Goal: Task Accomplishment & Management: Complete application form

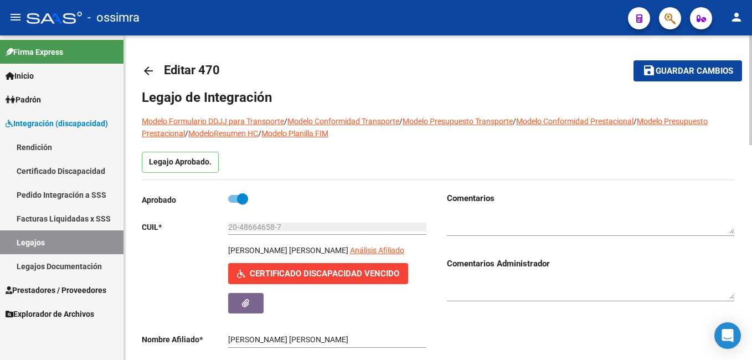
click at [256, 309] on button "button" at bounding box center [245, 303] width 35 height 21
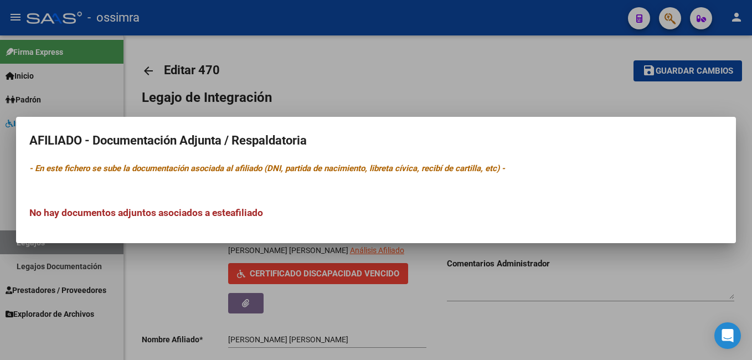
click at [460, 295] on div at bounding box center [376, 180] width 752 height 360
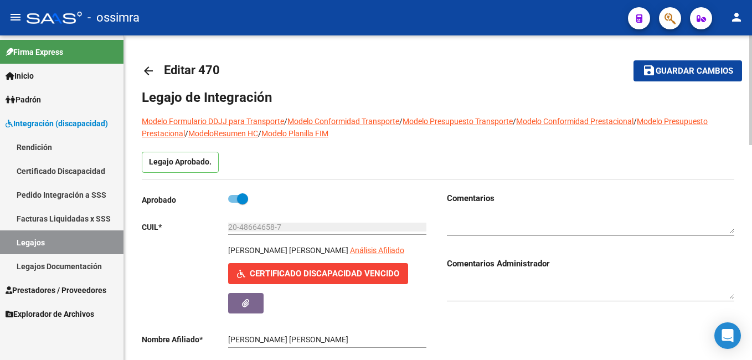
click at [728, 16] on div "menu - ossimra person Firma Express Inicio Instructivos Contacto OS Padrón Afil…" at bounding box center [376, 180] width 752 height 360
click at [44, 84] on link "Inicio" at bounding box center [62, 76] width 124 height 24
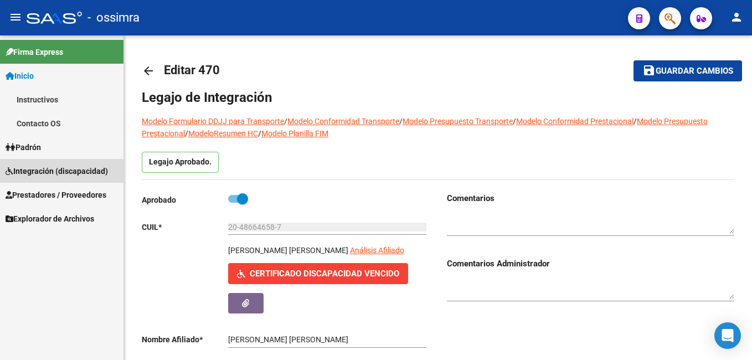
click at [49, 173] on span "Integración (discapacidad)" at bounding box center [57, 171] width 103 height 12
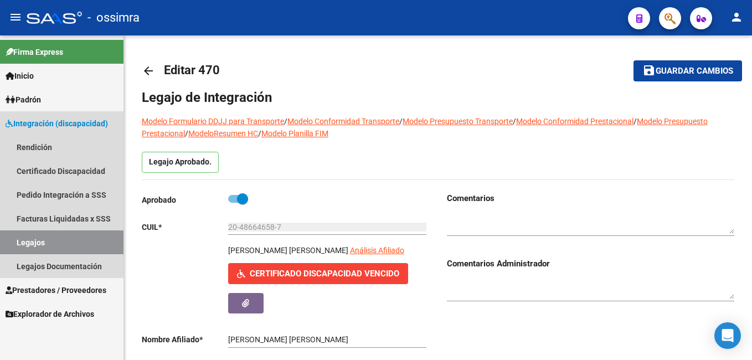
click at [59, 248] on link "Legajos" at bounding box center [62, 243] width 124 height 24
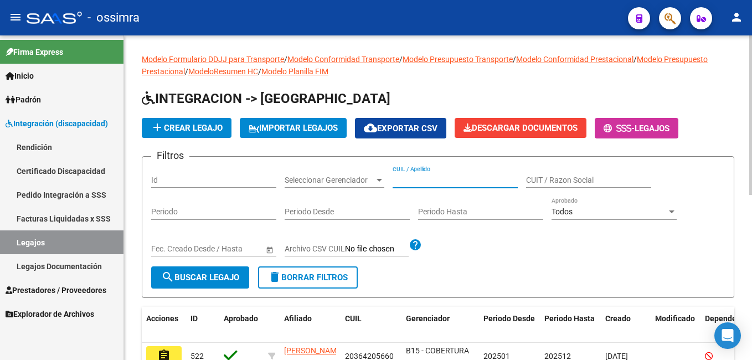
click at [462, 180] on input "CUIL / Apellido" at bounding box center [455, 180] width 125 height 9
paste input "20490994131"
type input "20490994131"
click at [218, 274] on span "search Buscar Legajo" at bounding box center [200, 278] width 78 height 10
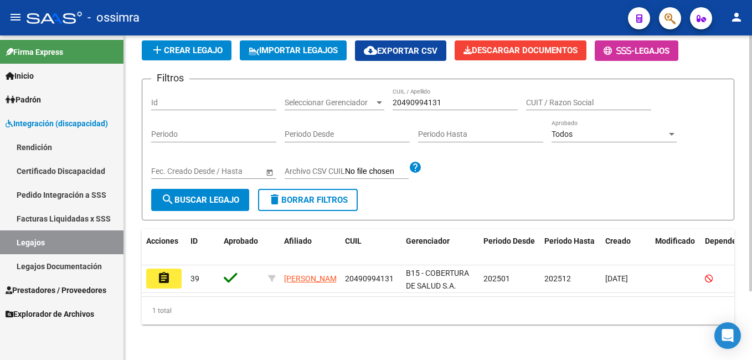
scroll to position [87, 0]
click at [752, 214] on html "menu - ossimra person Firma Express Inicio Instructivos Contacto OS Padrón Afil…" at bounding box center [376, 180] width 752 height 360
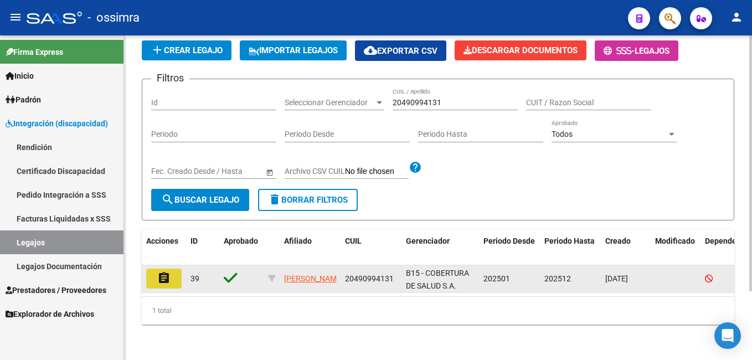
click at [166, 272] on mat-icon "assignment" at bounding box center [163, 278] width 13 height 13
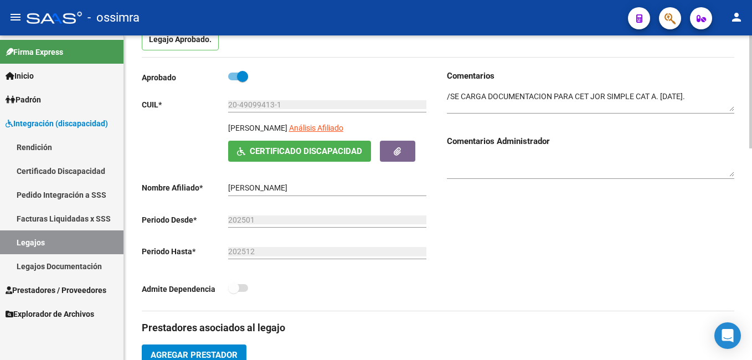
scroll to position [121, 0]
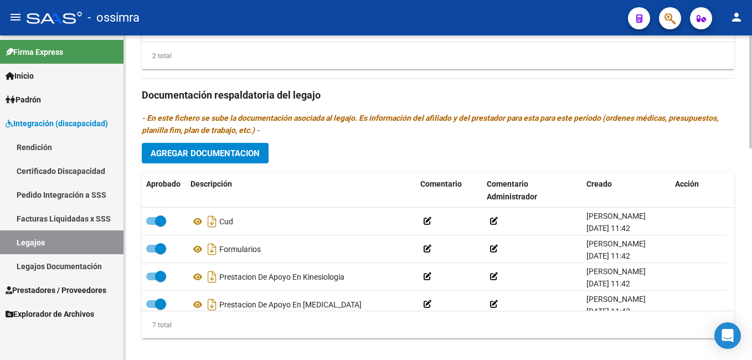
scroll to position [608, 0]
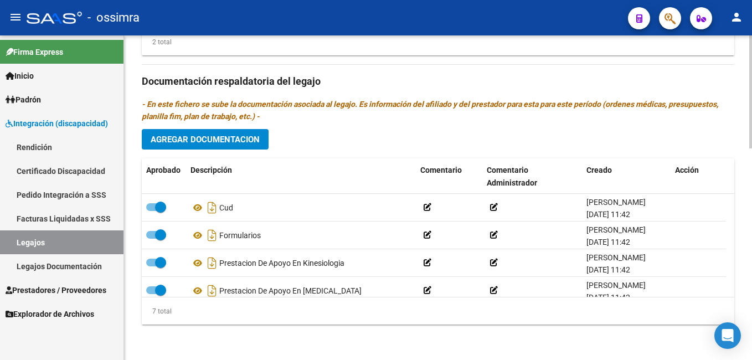
click at [752, 308] on html "menu - ossimra person Firma Express Inicio Instructivos Contacto OS Padrón Afil…" at bounding box center [376, 180] width 752 height 360
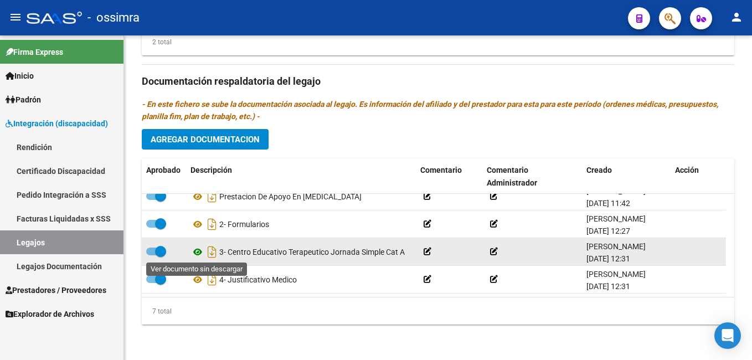
click at [199, 255] on icon at bounding box center [198, 251] width 14 height 13
click at [198, 254] on icon at bounding box center [198, 251] width 14 height 13
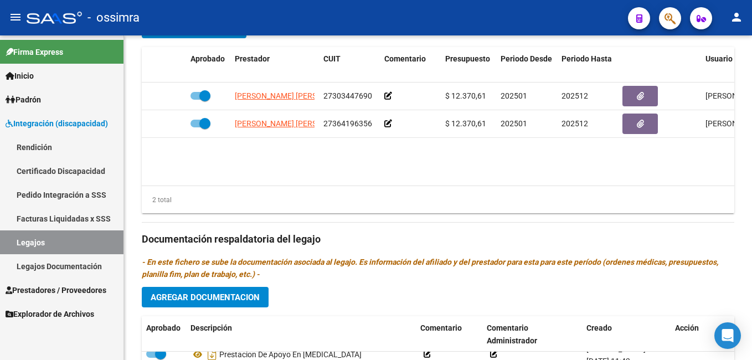
scroll to position [448, 0]
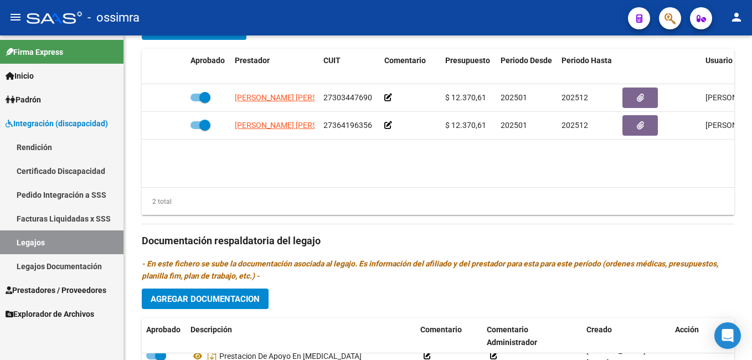
click at [752, 218] on html "menu - ossimra person Firma Express Inicio Instructivos Contacto OS Padrón Afil…" at bounding box center [376, 180] width 752 height 360
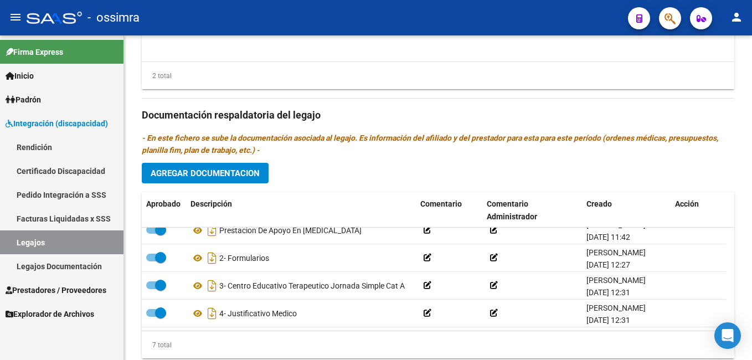
scroll to position [608, 0]
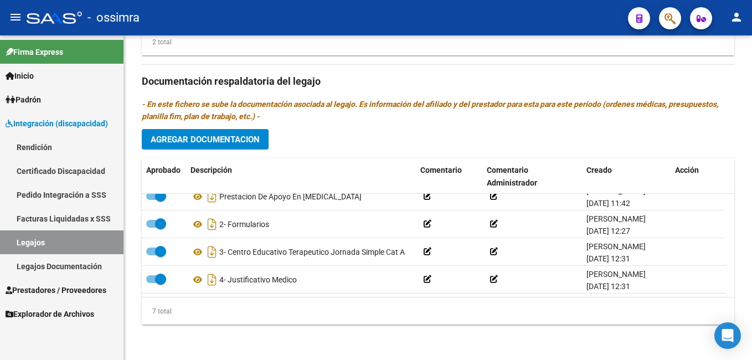
click at [752, 343] on html "menu - ossimra person Firma Express Inicio Instructivos Contacto OS Padrón Afil…" at bounding box center [376, 180] width 752 height 360
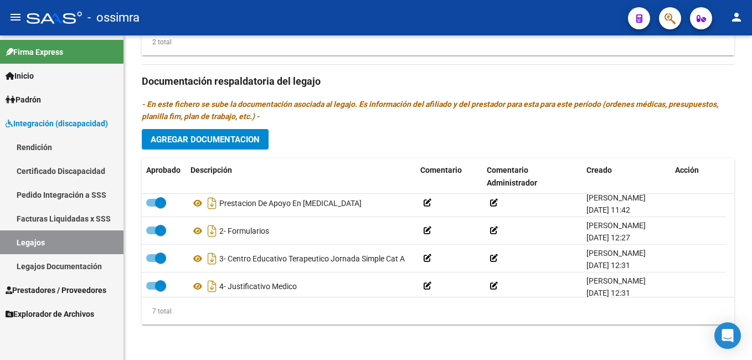
scroll to position [95, 0]
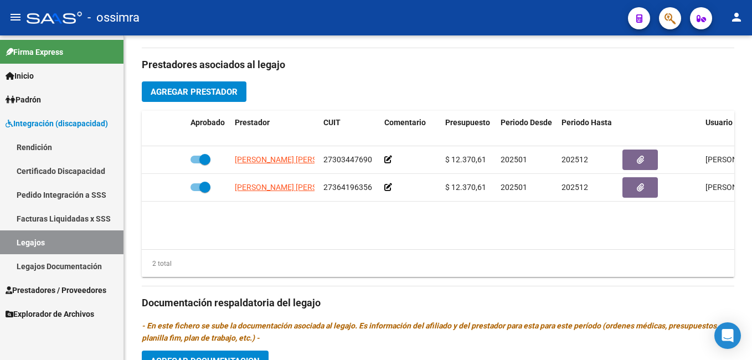
click at [736, 192] on div "arrow_back Editar 39 save Guardar cambios Legajo de Integración Modelo Formular…" at bounding box center [439, 116] width 631 height 932
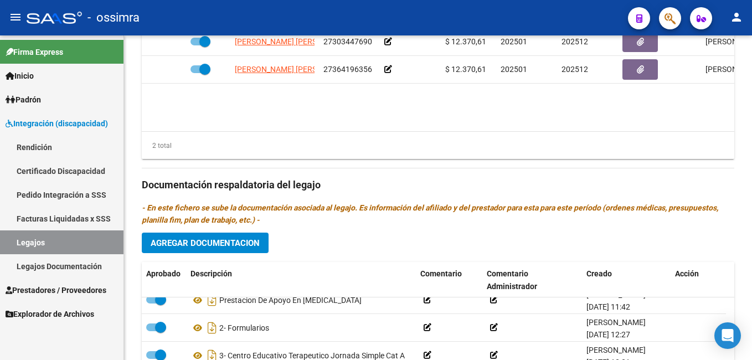
scroll to position [608, 0]
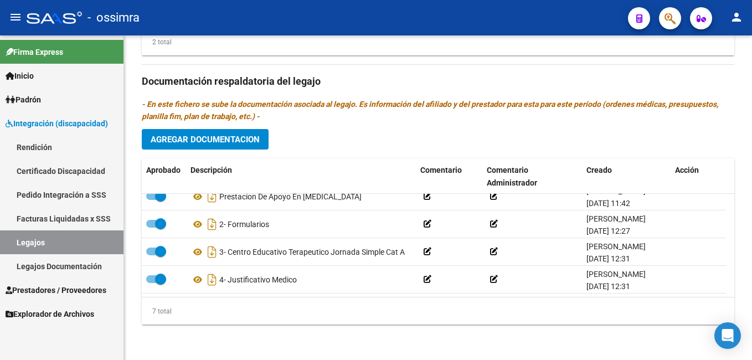
click at [752, 307] on html "menu - ossimra person Firma Express Inicio Instructivos Contacto OS Padrón Afil…" at bounding box center [376, 180] width 752 height 360
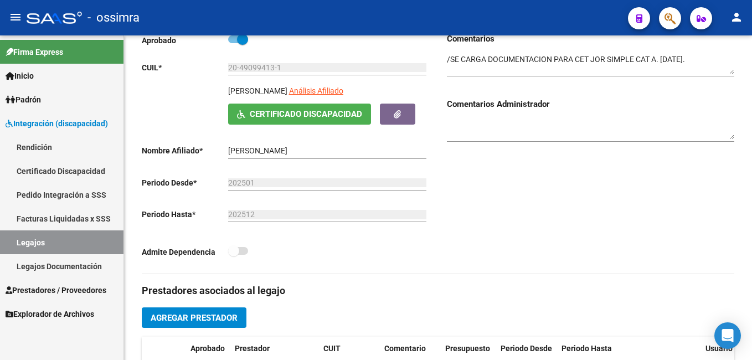
click at [747, 117] on div "arrow_back Editar 39 save Guardar cambios Legajo de Integración Modelo Formular…" at bounding box center [439, 342] width 631 height 932
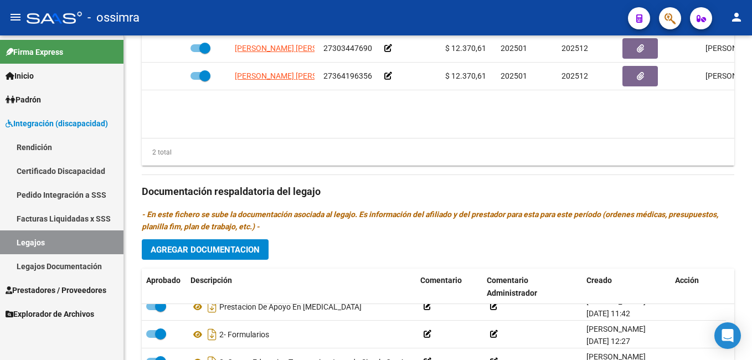
scroll to position [501, 0]
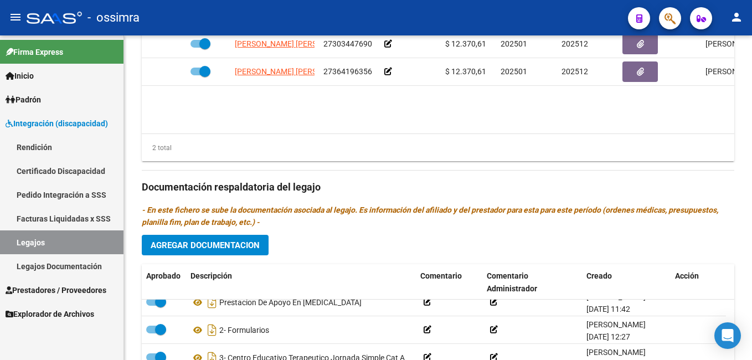
click at [752, 240] on html "menu - ossimra person Firma Express Inicio Instructivos Contacto OS Padrón Afil…" at bounding box center [376, 180] width 752 height 360
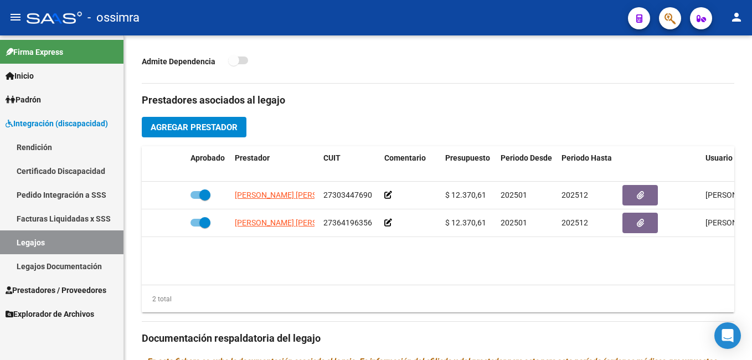
click at [752, 174] on div at bounding box center [751, 213] width 3 height 113
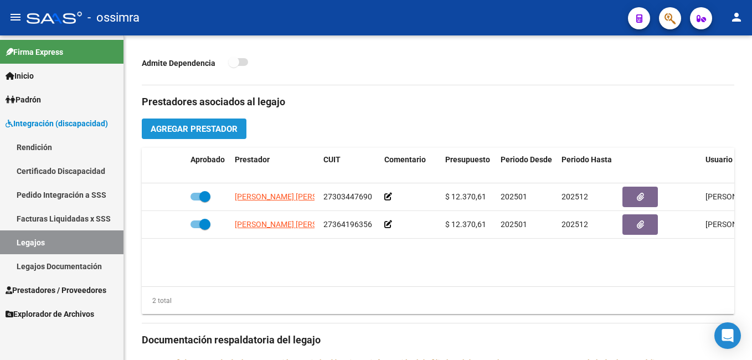
click at [226, 135] on button "Agregar Prestador" at bounding box center [194, 129] width 105 height 21
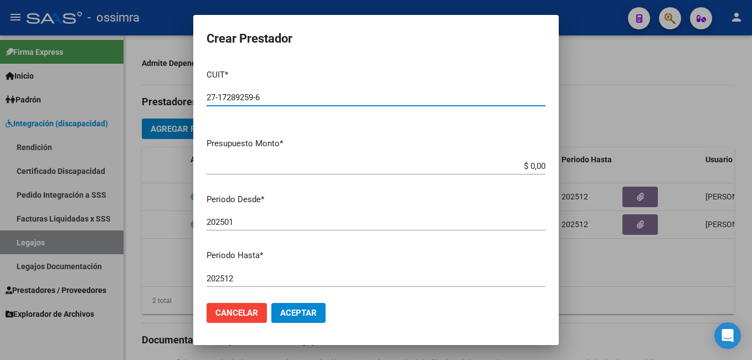
type input "27-17289259-6"
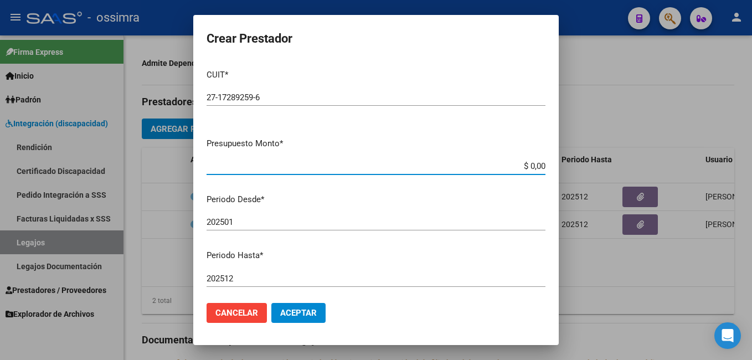
click at [535, 163] on input "$ 0,00" at bounding box center [376, 166] width 339 height 10
type input "$ 424.676,93"
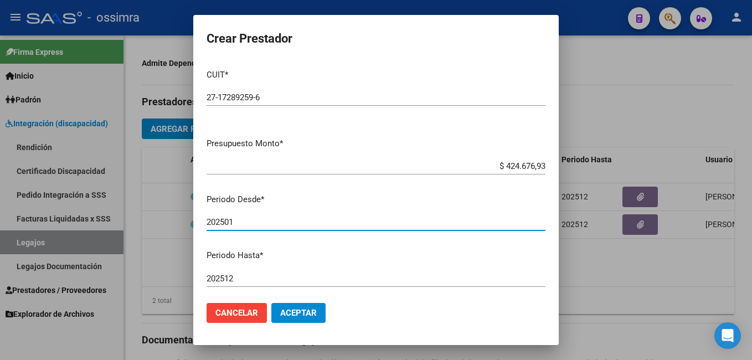
click at [235, 222] on input "202501" at bounding box center [376, 222] width 339 height 10
type input "202505"
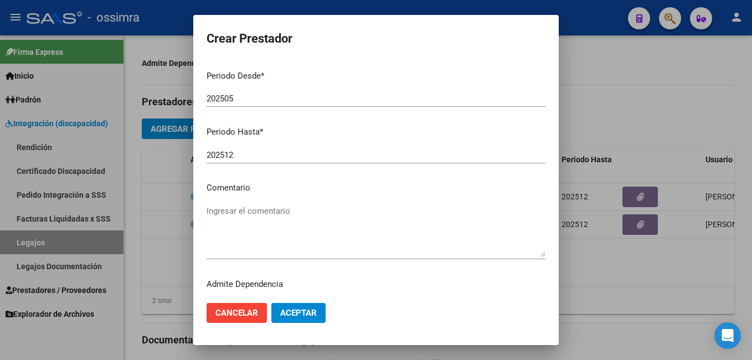
scroll to position [145, 0]
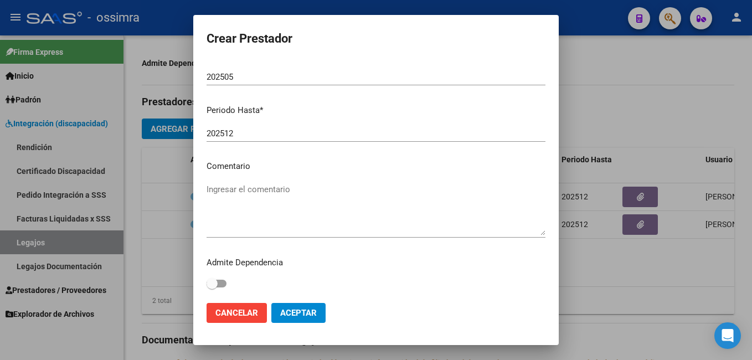
click at [214, 288] on span at bounding box center [212, 283] width 11 height 11
click at [212, 288] on input "checkbox" at bounding box center [212, 288] width 1 height 1
checkbox input "true"
click at [294, 309] on span "Aceptar" at bounding box center [298, 313] width 37 height 10
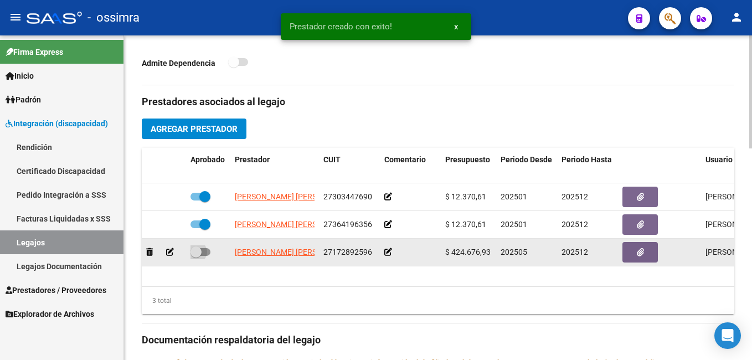
click at [195, 253] on span at bounding box center [196, 252] width 11 height 11
click at [196, 256] on input "checkbox" at bounding box center [196, 256] width 1 height 1
checkbox input "true"
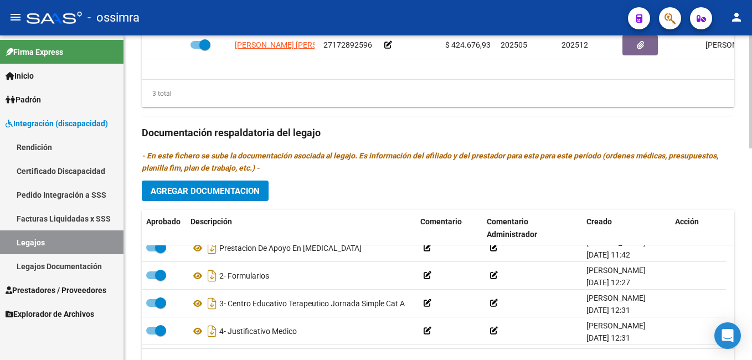
scroll to position [576, 0]
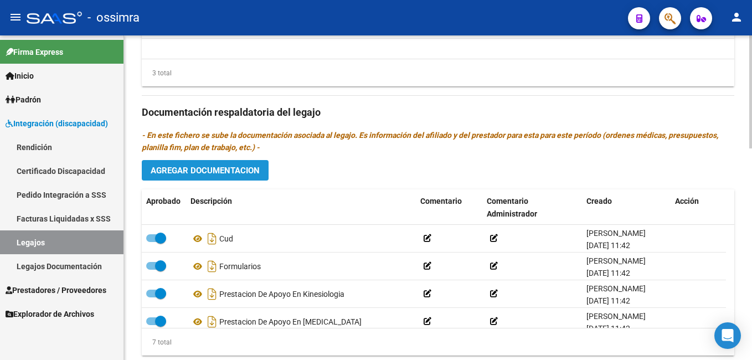
click at [212, 172] on span "Agregar Documentacion" at bounding box center [205, 171] width 109 height 10
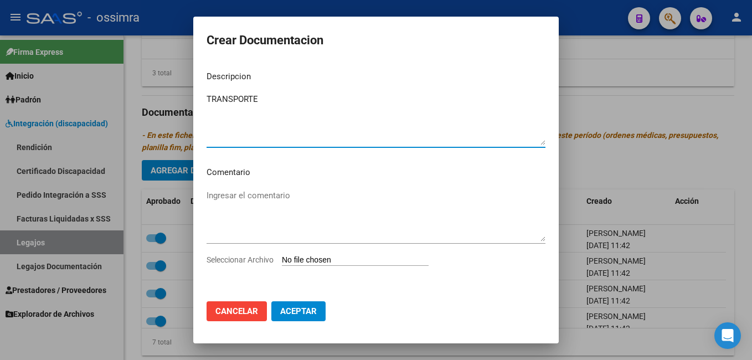
type textarea "TRANSPORTE"
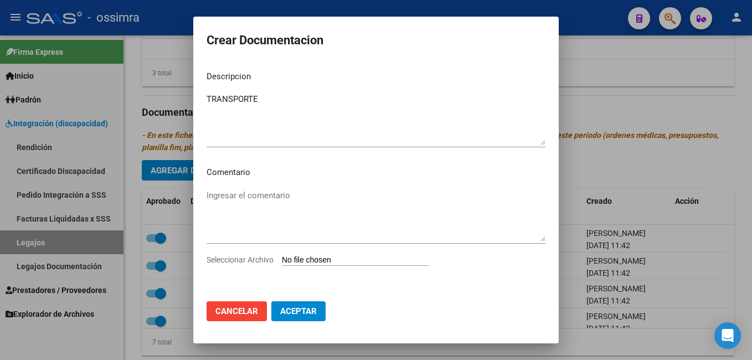
click at [306, 260] on input "Seleccionar Archivo" at bounding box center [355, 260] width 147 height 11
type input "C:\fakepath\3-TRANSPORTE CON DEPENDENCIA..pdf"
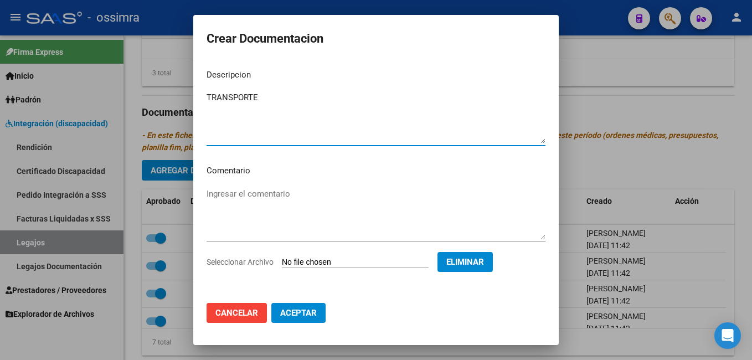
click at [262, 94] on textarea "TRANSPORTE" at bounding box center [376, 117] width 339 height 52
type textarea "TRANSPORTE CON DEPENDENCIA"
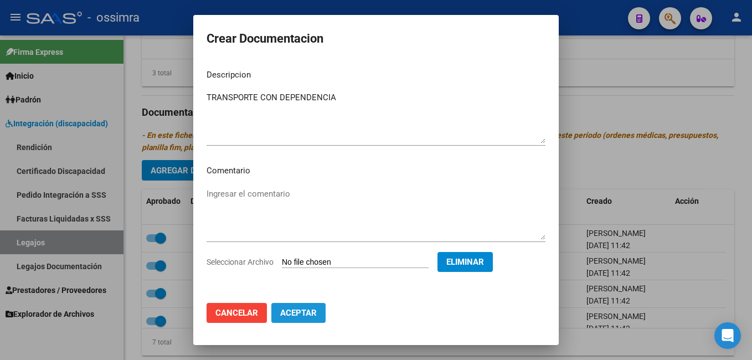
click at [299, 314] on span "Aceptar" at bounding box center [298, 313] width 37 height 10
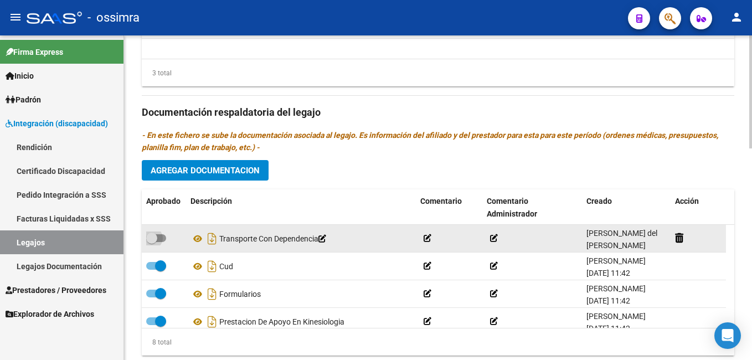
click at [155, 239] on span at bounding box center [151, 238] width 11 height 11
click at [152, 242] on input "checkbox" at bounding box center [151, 242] width 1 height 1
checkbox input "true"
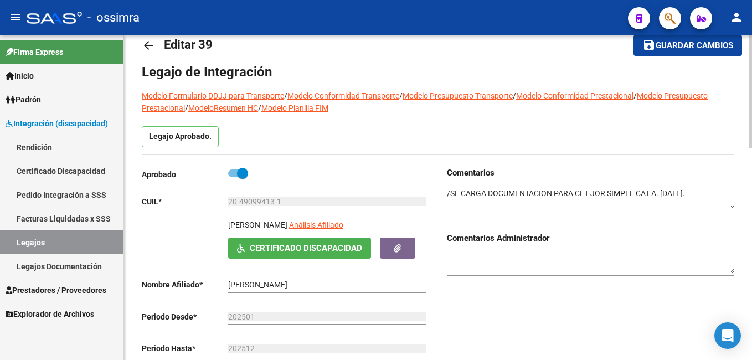
scroll to position [28, 0]
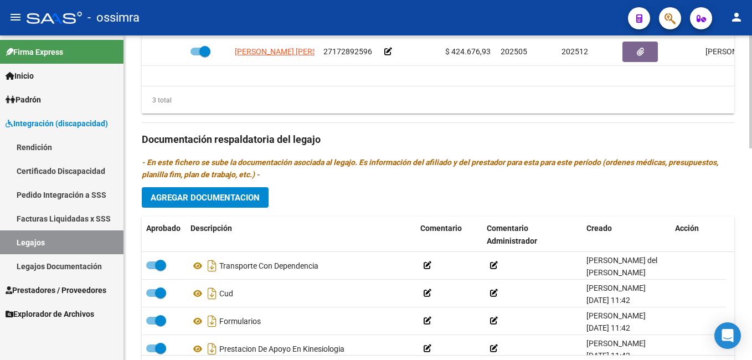
scroll to position [608, 0]
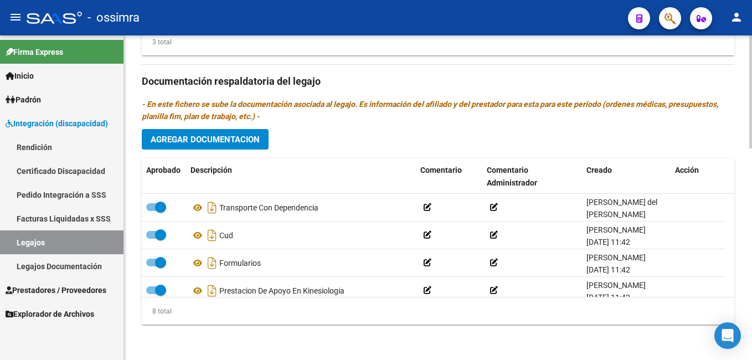
click at [752, 319] on html "menu - ossimra person Firma Express Inicio Instructivos Contacto OS Padrón Afil…" at bounding box center [376, 180] width 752 height 360
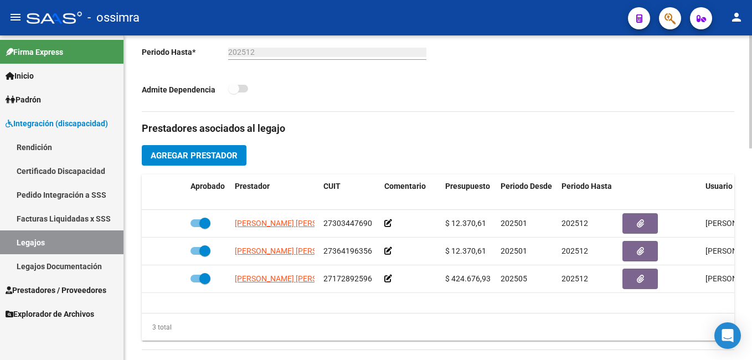
click at [751, 194] on div at bounding box center [751, 204] width 3 height 113
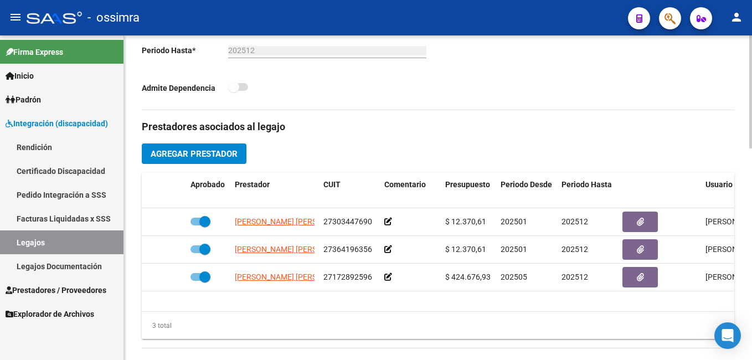
click at [208, 155] on span "Agregar Prestador" at bounding box center [194, 154] width 87 height 10
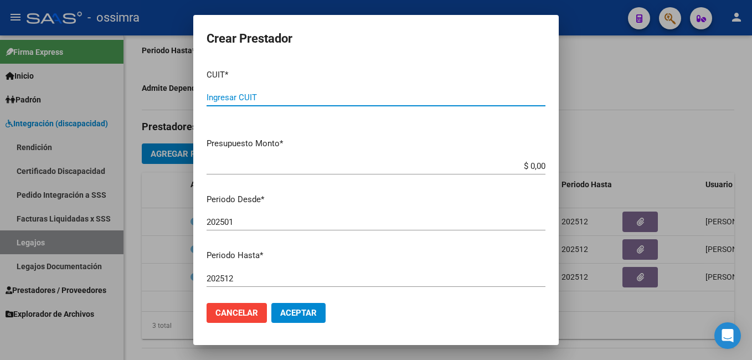
paste input "20-18725223-8"
type input "20-18725223-8"
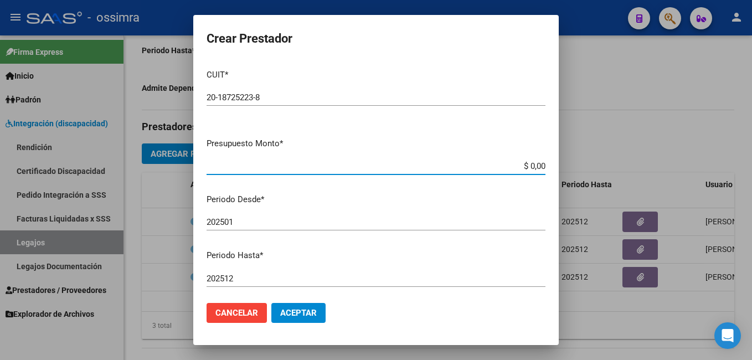
click at [537, 163] on input "$ 0,00" at bounding box center [376, 166] width 339 height 10
type input "$ 541,76"
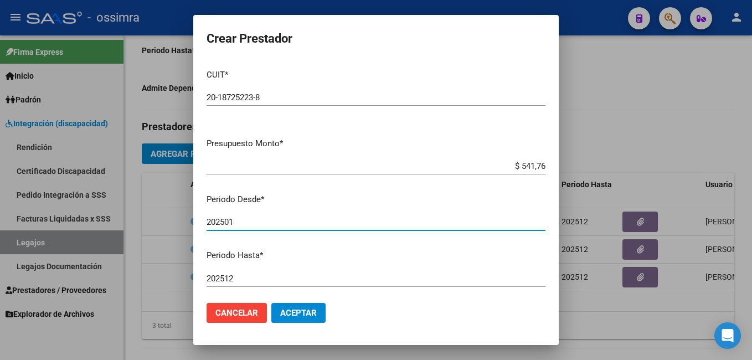
click at [248, 223] on input "202501" at bounding box center [376, 222] width 339 height 10
type input "202505"
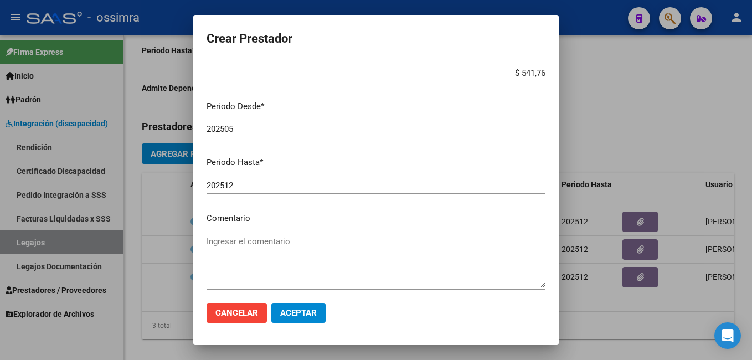
scroll to position [145, 0]
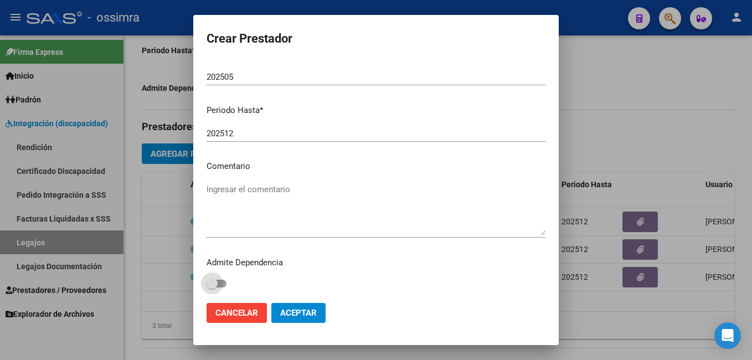
click at [214, 282] on span at bounding box center [212, 283] width 11 height 11
click at [212, 288] on input "checkbox" at bounding box center [212, 288] width 1 height 1
checkbox input "true"
click at [295, 318] on span "Aceptar" at bounding box center [298, 313] width 37 height 10
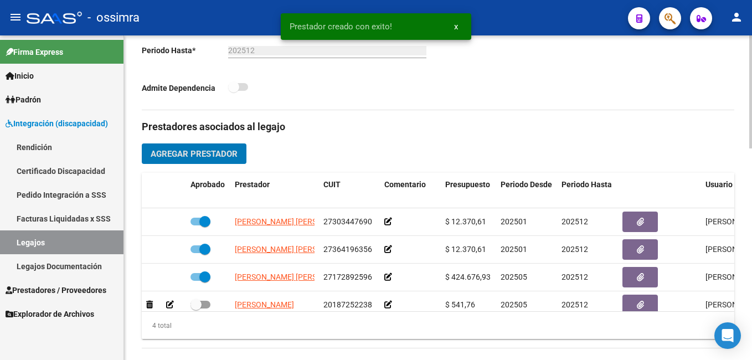
scroll to position [20, 0]
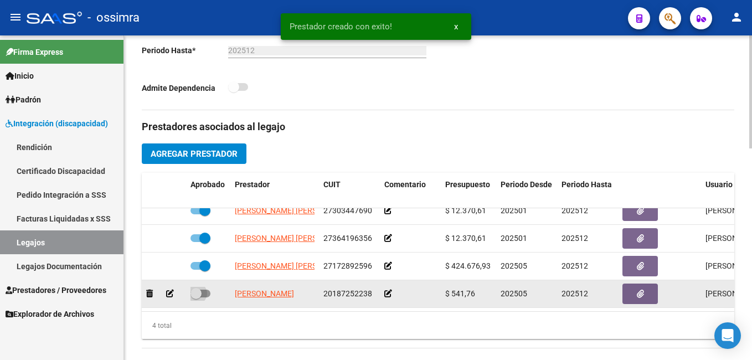
click at [195, 288] on span at bounding box center [196, 293] width 11 height 11
click at [196, 298] on input "checkbox" at bounding box center [196, 298] width 1 height 1
checkbox input "true"
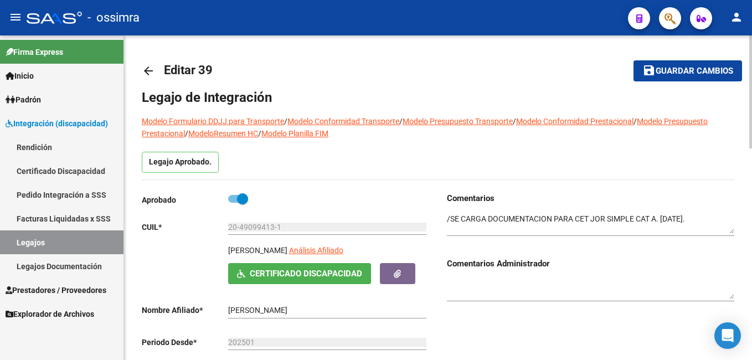
scroll to position [18, 0]
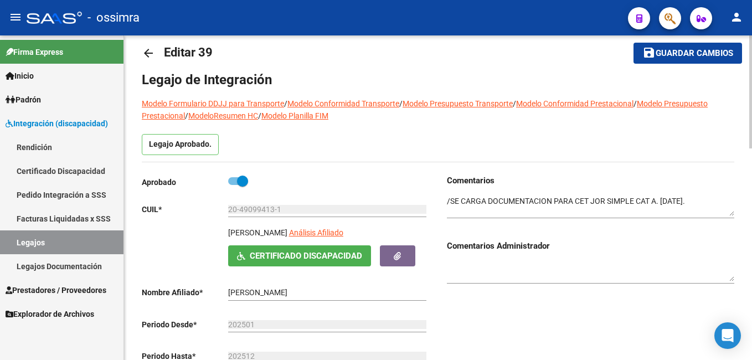
click at [752, 78] on html "menu - ossimra person Firma Express Inicio Instructivos Contacto OS Padrón Afil…" at bounding box center [376, 180] width 752 height 360
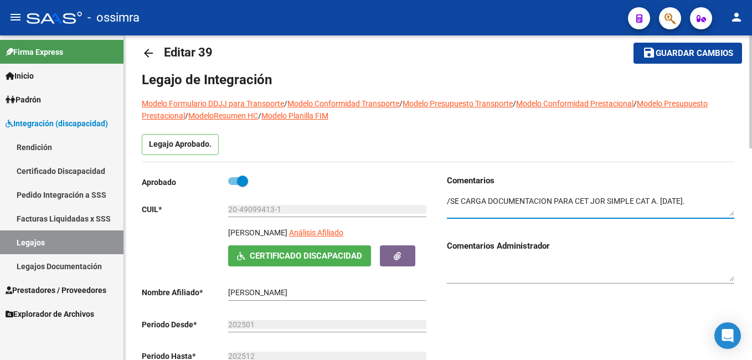
click at [447, 199] on textarea at bounding box center [591, 206] width 288 height 21
click at [652, 197] on textarea at bounding box center [591, 206] width 288 height 21
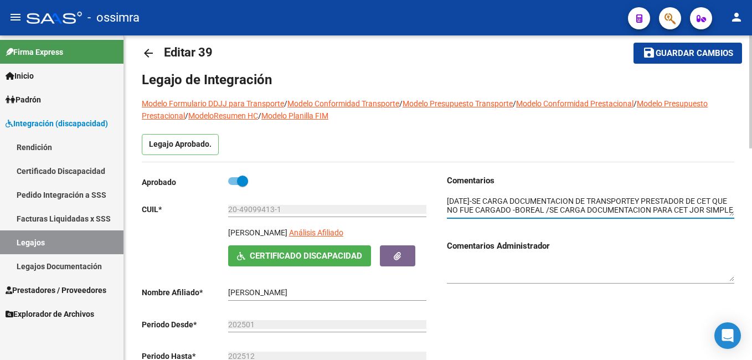
type textarea "[DATE]-SE CARGA DOCUMENTACION DE TRANSPORTEY PRESTADOR DE CET QUE NO FUE CARGAD…"
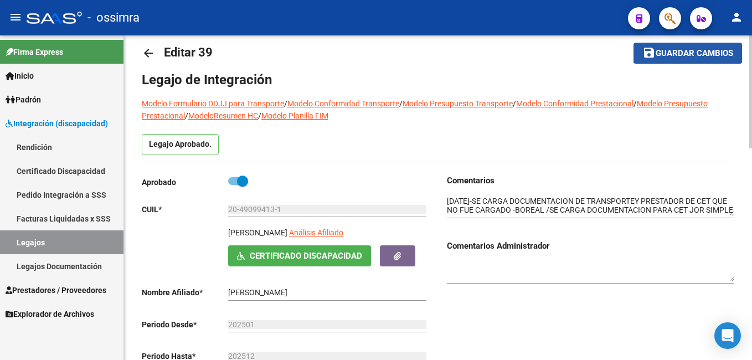
click at [718, 52] on span "Guardar cambios" at bounding box center [695, 54] width 78 height 10
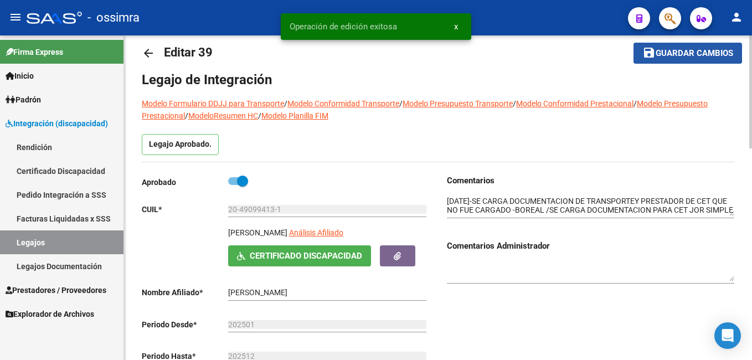
click at [718, 52] on span "Guardar cambios" at bounding box center [695, 54] width 78 height 10
click at [718, 52] on span "Guardar cambios" at bounding box center [681, 54] width 78 height 10
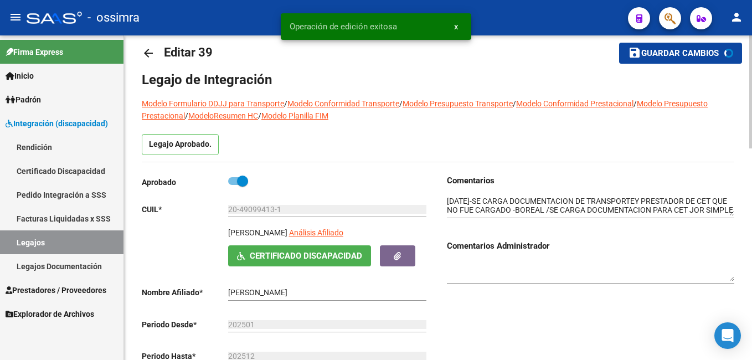
click at [718, 52] on span "Guardar cambios" at bounding box center [681, 54] width 78 height 10
click at [718, 52] on span "Guardar cambios" at bounding box center [695, 54] width 78 height 10
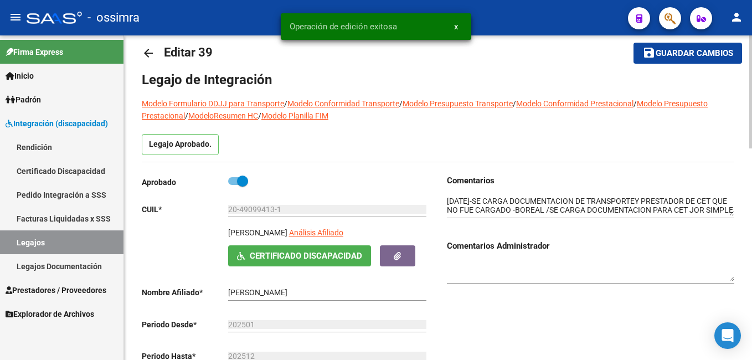
click at [718, 52] on span "Guardar cambios" at bounding box center [695, 54] width 78 height 10
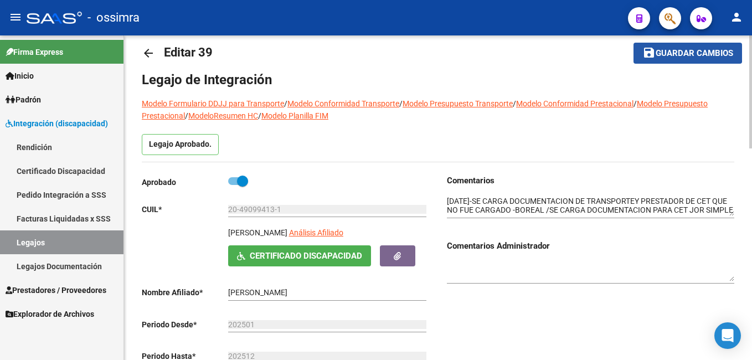
click at [659, 50] on span "Guardar cambios" at bounding box center [695, 54] width 78 height 10
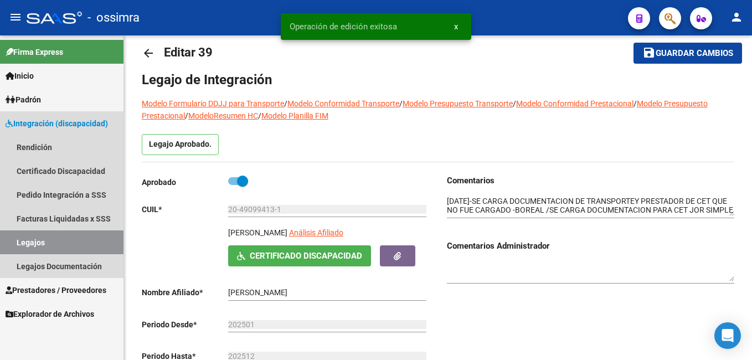
click at [73, 233] on link "Legajos" at bounding box center [62, 243] width 124 height 24
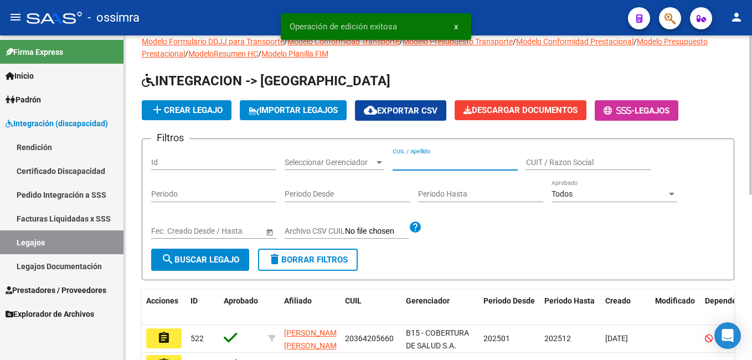
click at [429, 166] on input "CUIL / Apellido" at bounding box center [455, 162] width 125 height 9
paste input "20539375246"
type input "20539375246"
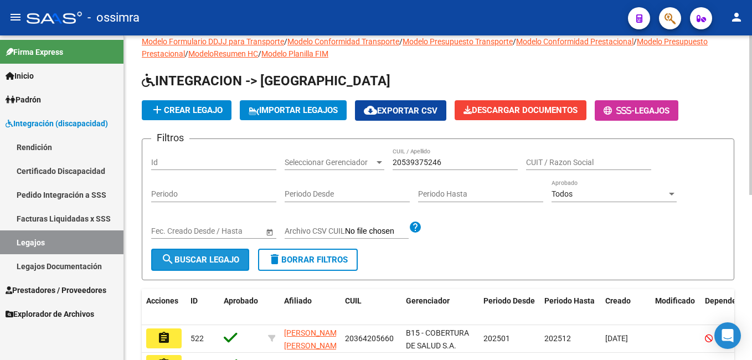
click at [221, 259] on span "search Buscar Legajo" at bounding box center [200, 260] width 78 height 10
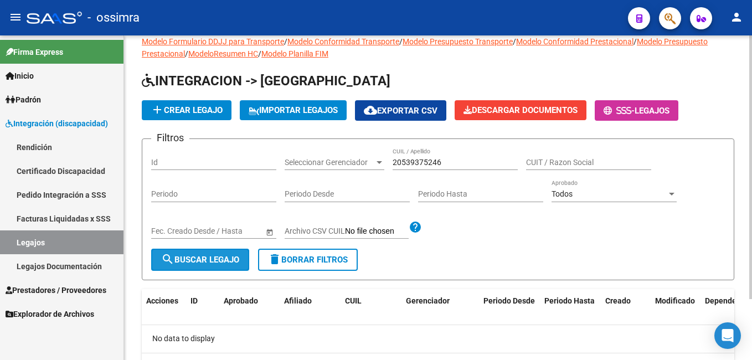
click at [234, 258] on span "search Buscar Legajo" at bounding box center [200, 260] width 78 height 10
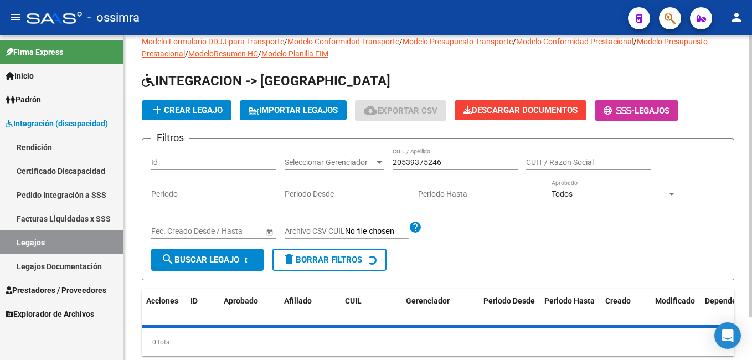
click at [234, 258] on span "search Buscar Legajo" at bounding box center [200, 260] width 78 height 10
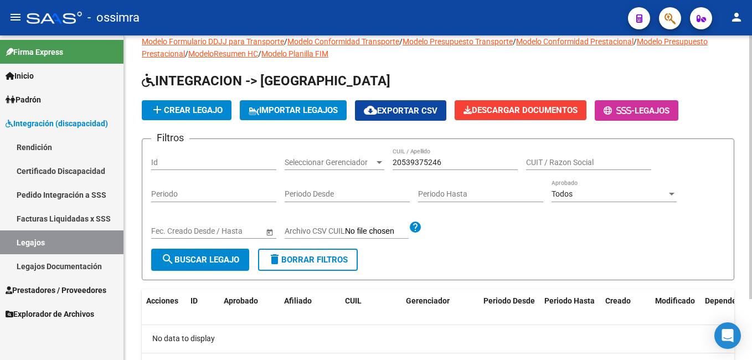
click at [205, 112] on span "add Crear Legajo" at bounding box center [187, 110] width 72 height 10
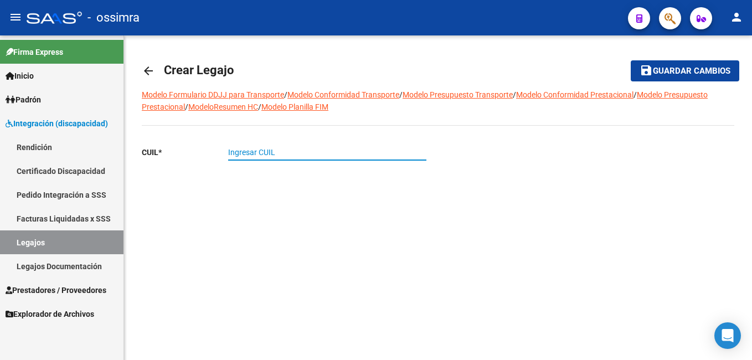
click at [273, 152] on input "Ingresar CUIL" at bounding box center [327, 152] width 198 height 9
paste input "20-53937524-6"
type input "20-53937524-6"
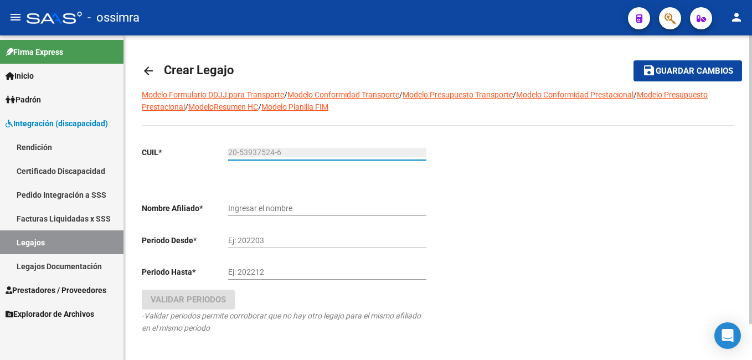
type input "[PERSON_NAME]"
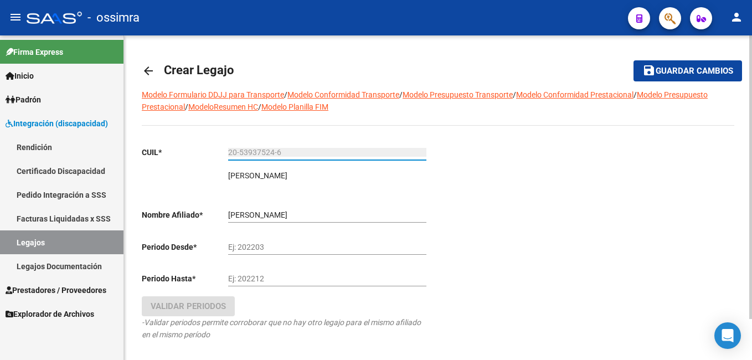
type input "20-53937524-6"
click at [318, 244] on input "Ej: 202203" at bounding box center [327, 247] width 198 height 9
type input "202501"
click at [290, 281] on input "Ej: 202212" at bounding box center [327, 278] width 198 height 9
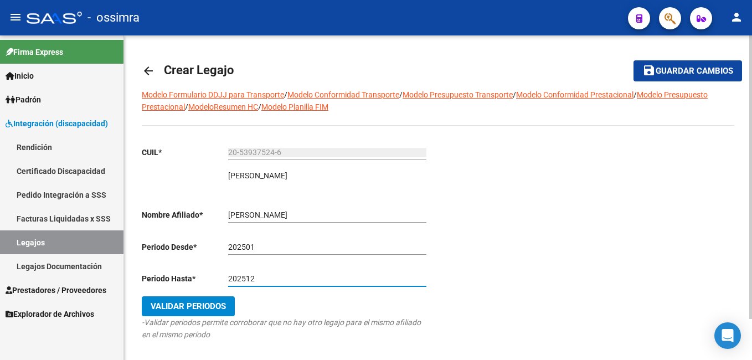
type input "202512"
click at [182, 311] on span "Validar Periodos" at bounding box center [188, 306] width 75 height 10
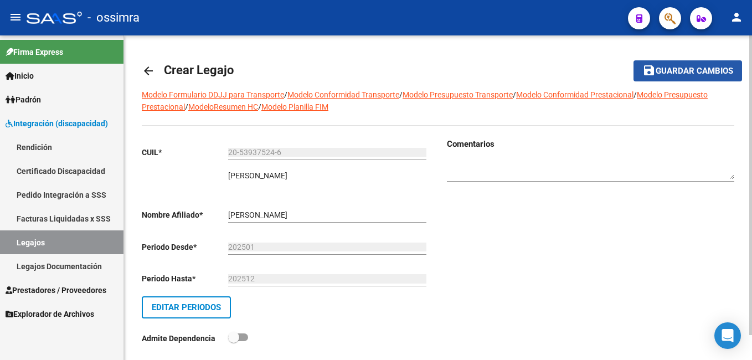
click at [670, 70] on span "Guardar cambios" at bounding box center [695, 71] width 78 height 10
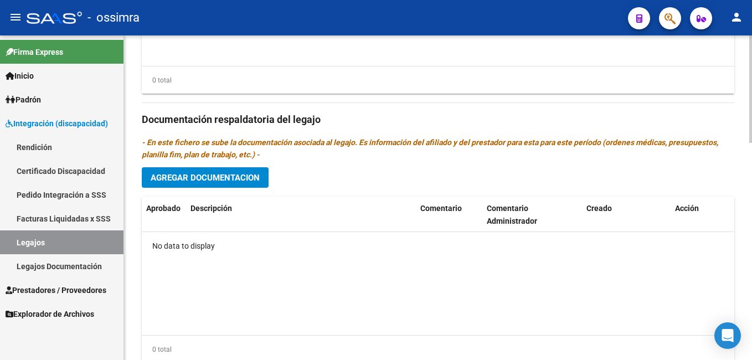
scroll to position [658, 0]
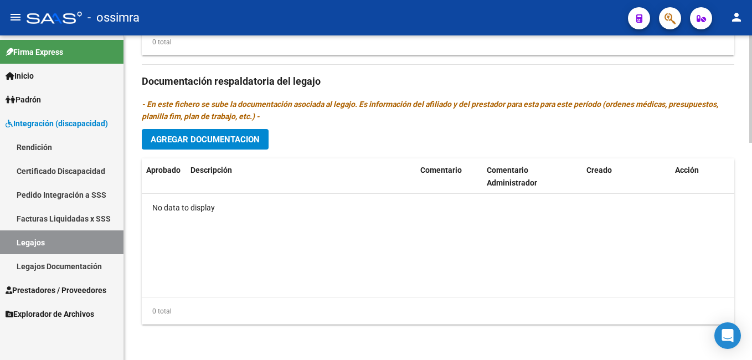
click at [752, 359] on html "menu - ossimra person Firma Express Inicio Instructivos Contacto OS Padrón Afil…" at bounding box center [376, 180] width 752 height 360
click at [231, 132] on button "Agregar Documentacion" at bounding box center [205, 139] width 127 height 21
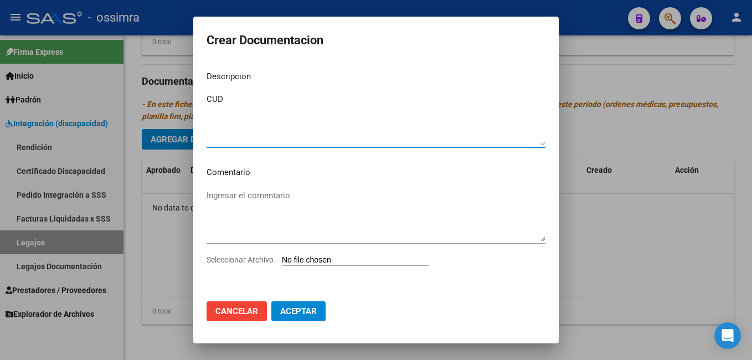
type textarea "CUD"
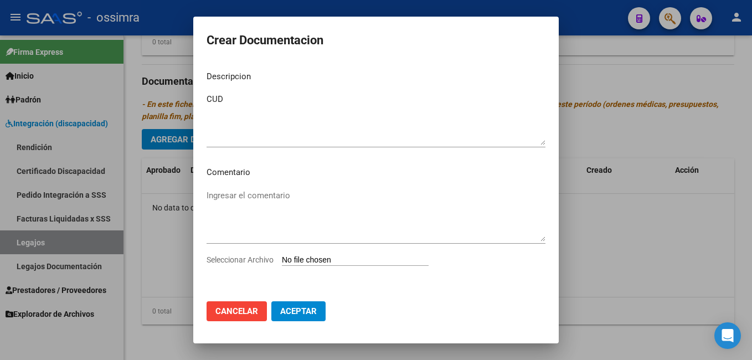
click at [314, 260] on input "Seleccionar Archivo" at bounding box center [355, 260] width 147 height 11
type input "C:\fakepath\1-CUD.pdf"
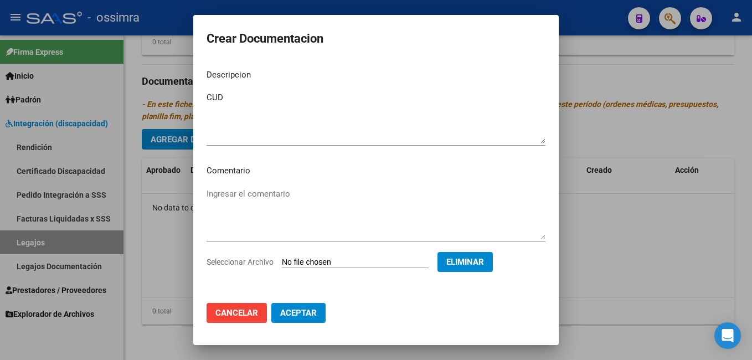
click at [306, 306] on button "Aceptar" at bounding box center [299, 313] width 54 height 20
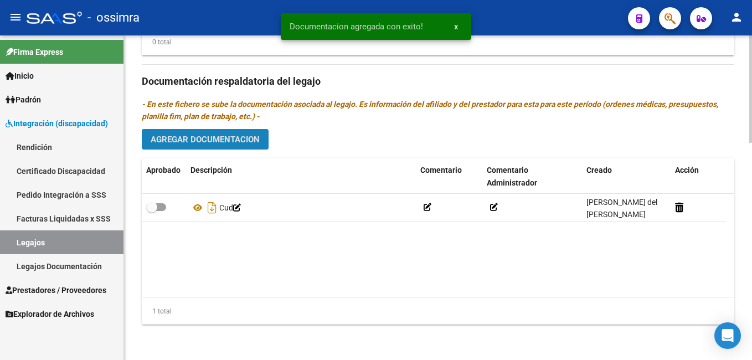
click at [237, 131] on button "Agregar Documentacion" at bounding box center [205, 139] width 127 height 21
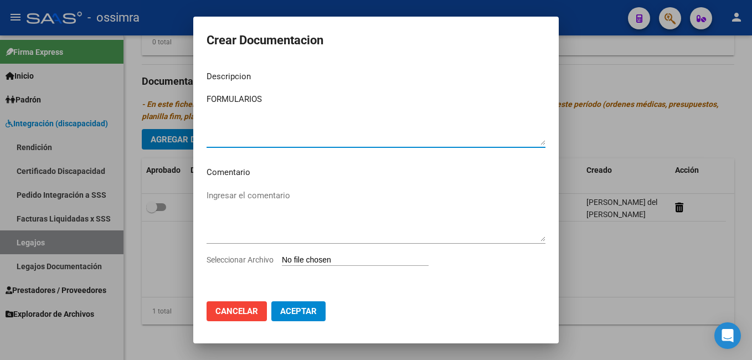
type textarea "FORMULARIOS"
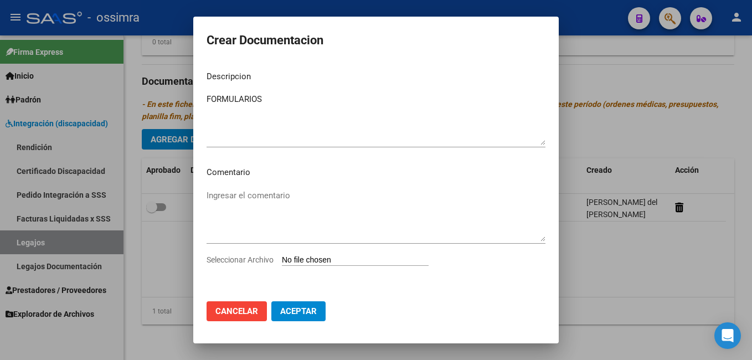
click at [321, 262] on input "Seleccionar Archivo" at bounding box center [355, 260] width 147 height 11
type input "C:\fakepath\2-FORMULARIOS.pdf"
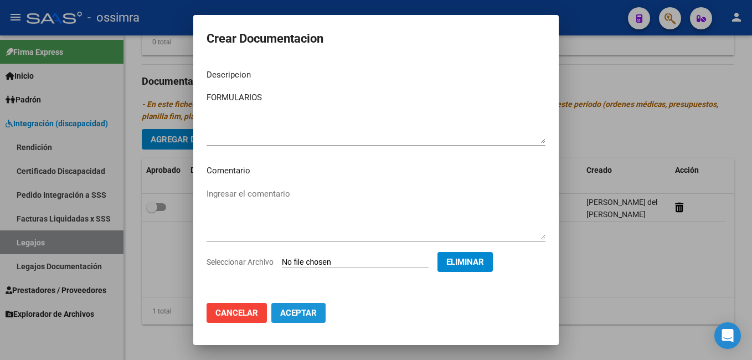
click at [293, 311] on span "Aceptar" at bounding box center [298, 313] width 37 height 10
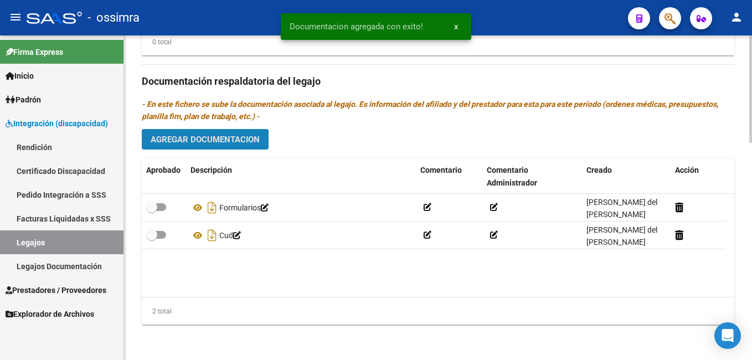
click at [228, 143] on span "Agregar Documentacion" at bounding box center [205, 140] width 109 height 10
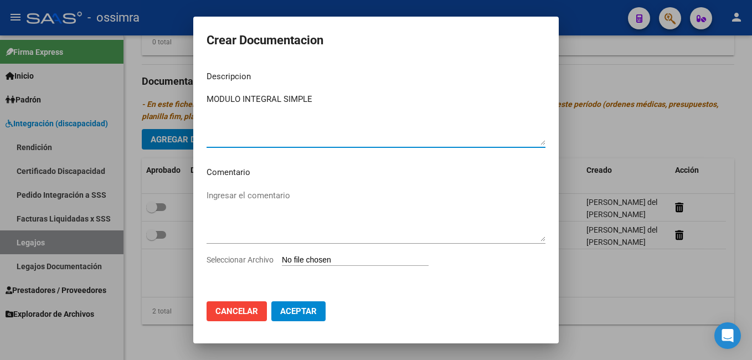
type textarea "MODULO INTEGRAL SIMPLE"
click at [320, 263] on input "Seleccionar Archivo" at bounding box center [355, 260] width 147 height 11
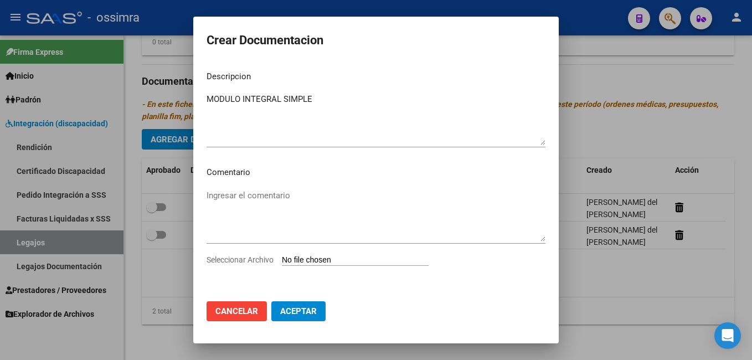
type input "C:\fakepath\3-MODULO INTEGRAL SIMPLE.pdf"
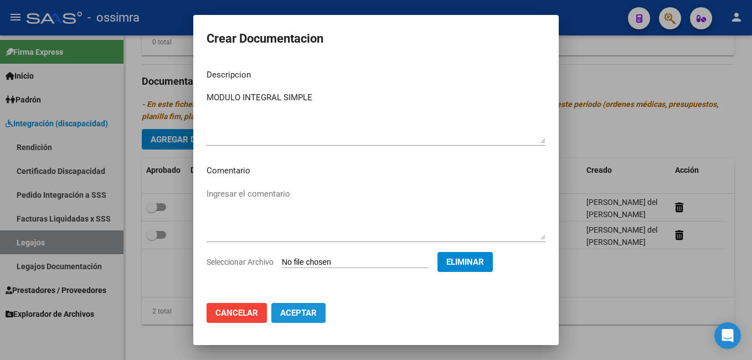
click at [285, 310] on span "Aceptar" at bounding box center [298, 313] width 37 height 10
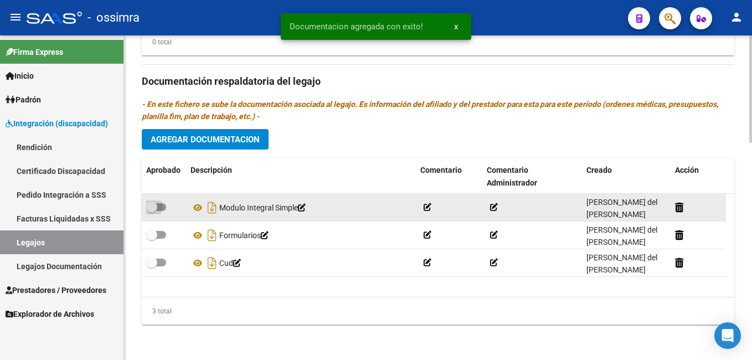
click at [151, 207] on span at bounding box center [151, 207] width 11 height 11
click at [151, 211] on input "checkbox" at bounding box center [151, 211] width 1 height 1
checkbox input "true"
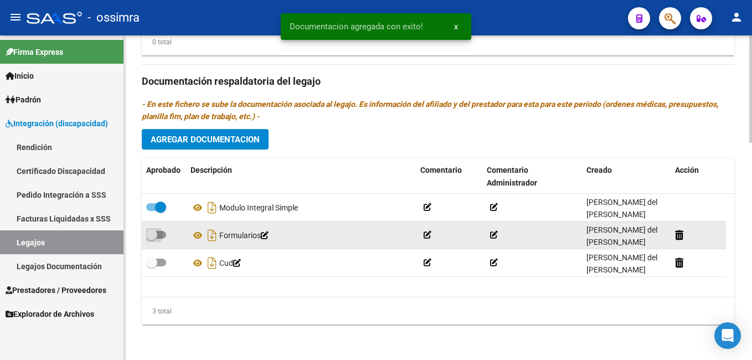
click at [152, 235] on span at bounding box center [151, 234] width 11 height 11
click at [152, 239] on input "checkbox" at bounding box center [151, 239] width 1 height 1
checkbox input "true"
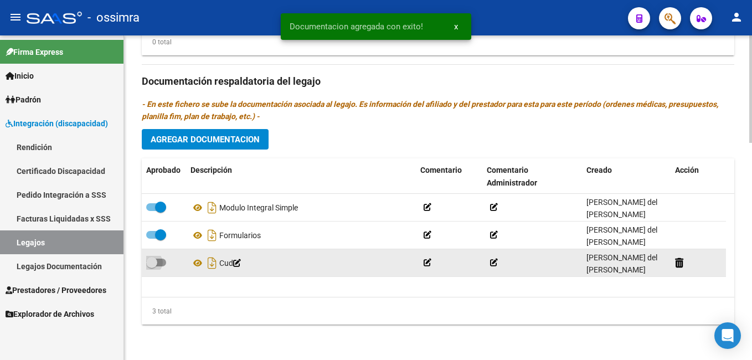
click at [152, 262] on span at bounding box center [151, 262] width 11 height 11
click at [152, 267] on input "checkbox" at bounding box center [151, 267] width 1 height 1
checkbox input "true"
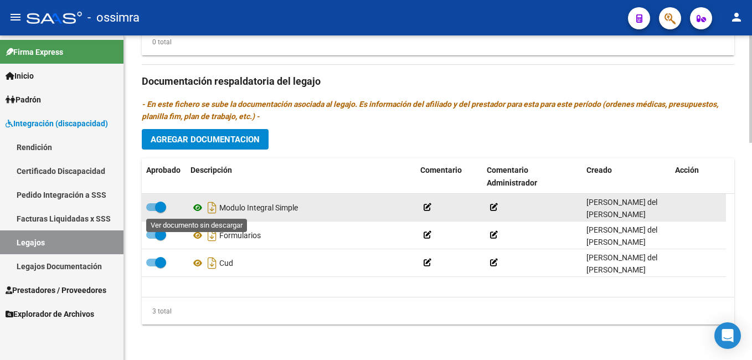
click at [201, 208] on icon at bounding box center [198, 207] width 14 height 13
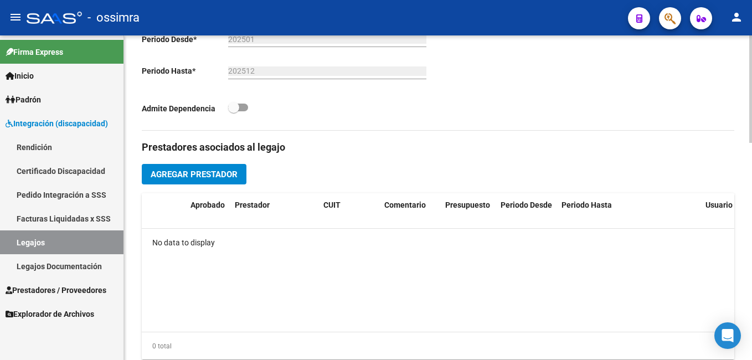
scroll to position [306, 0]
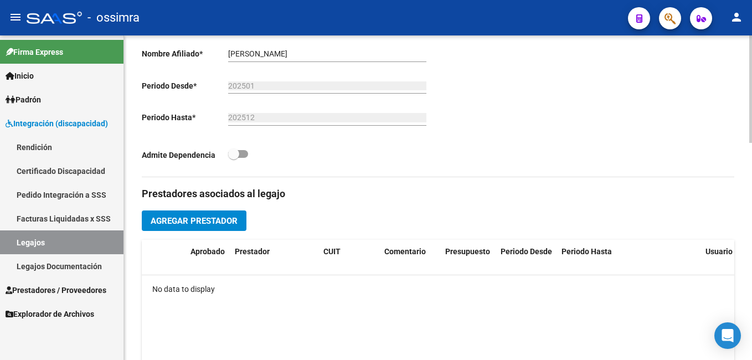
click at [741, 149] on div "arrow_back Editar 523 save Guardar cambios delete Eliminar Legajo de Integració…" at bounding box center [439, 220] width 631 height 981
click at [220, 220] on span "Agregar Prestador" at bounding box center [194, 221] width 87 height 10
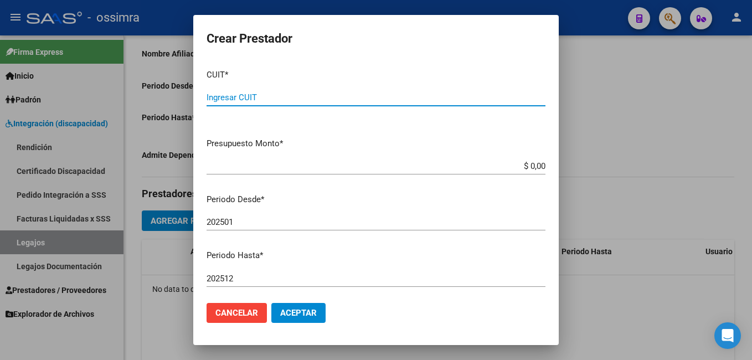
paste input "30-71168843-5"
type input "30-71168843-5"
click at [537, 166] on input "$ 0,00" at bounding box center [376, 166] width 339 height 10
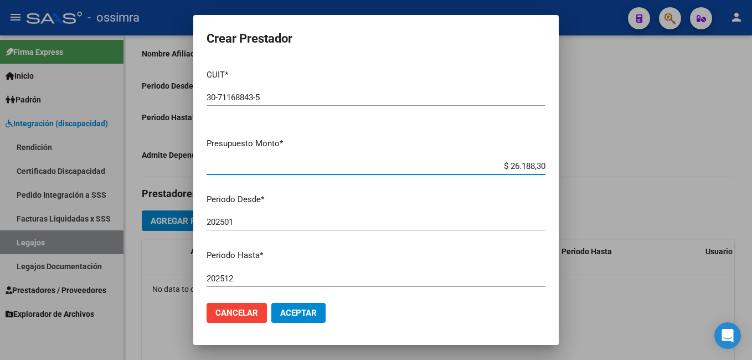
type input "$ 261.883,04"
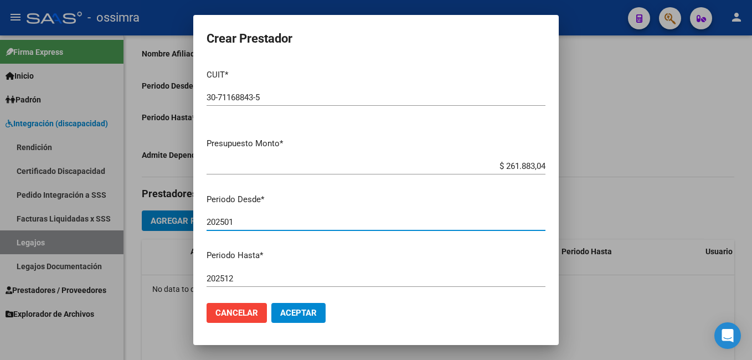
click at [241, 218] on input "202501" at bounding box center [376, 222] width 339 height 10
type input "202505"
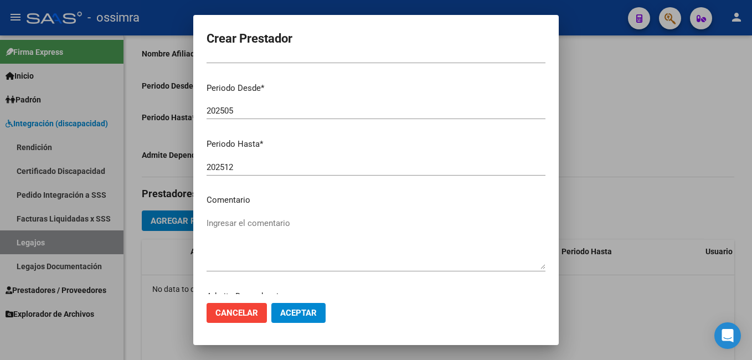
scroll to position [145, 0]
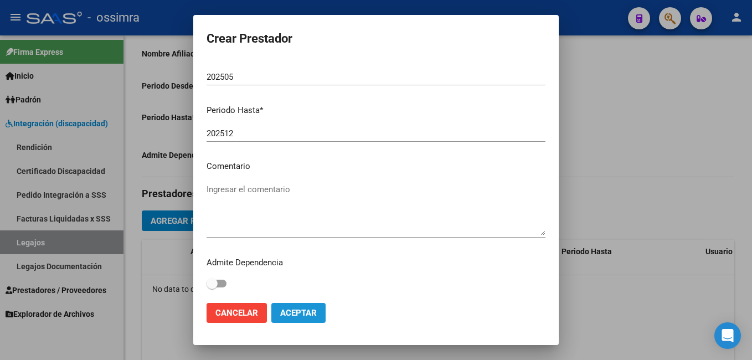
click at [288, 316] on span "Aceptar" at bounding box center [298, 313] width 37 height 10
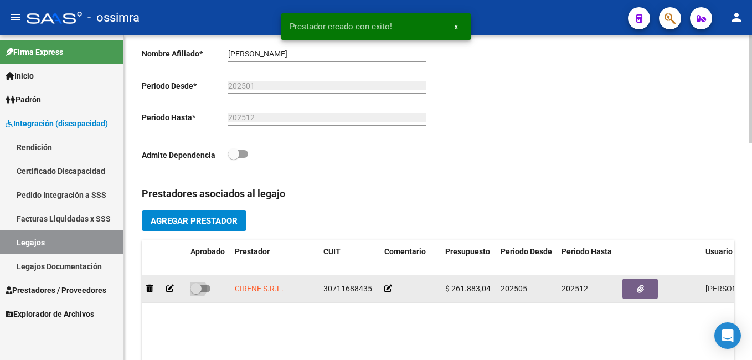
click at [195, 290] on span at bounding box center [196, 288] width 11 height 11
click at [196, 293] on input "checkbox" at bounding box center [196, 293] width 1 height 1
checkbox input "true"
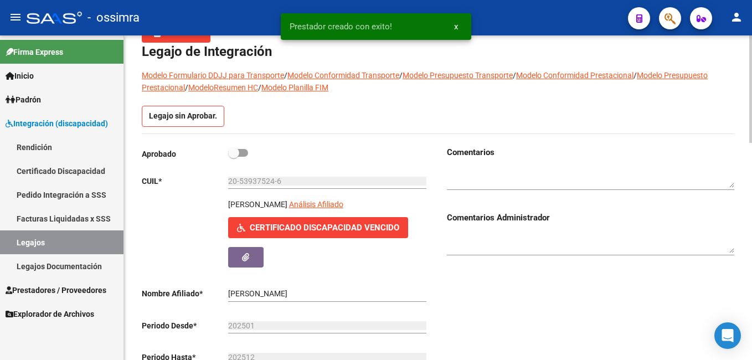
scroll to position [0, 0]
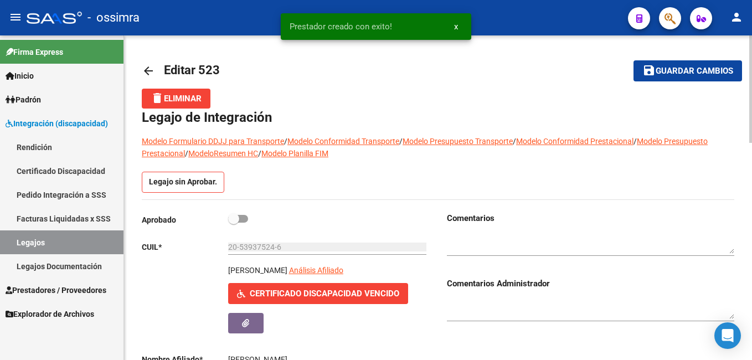
click at [752, 65] on html "menu - ossimra person Firma Express Inicio Instructivos Contacto OS Padrón Afil…" at bounding box center [376, 180] width 752 height 360
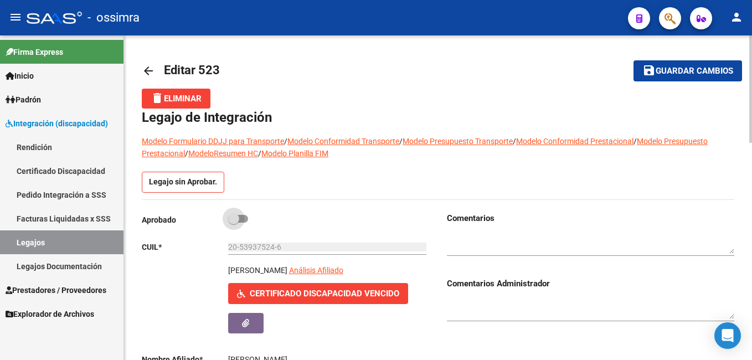
click at [233, 217] on span at bounding box center [233, 218] width 11 height 11
click at [233, 223] on input "checkbox" at bounding box center [233, 223] width 1 height 1
checkbox input "true"
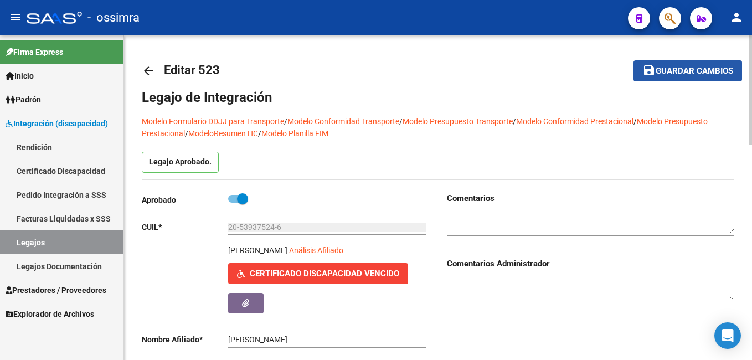
click at [696, 65] on button "save Guardar cambios" at bounding box center [688, 70] width 109 height 21
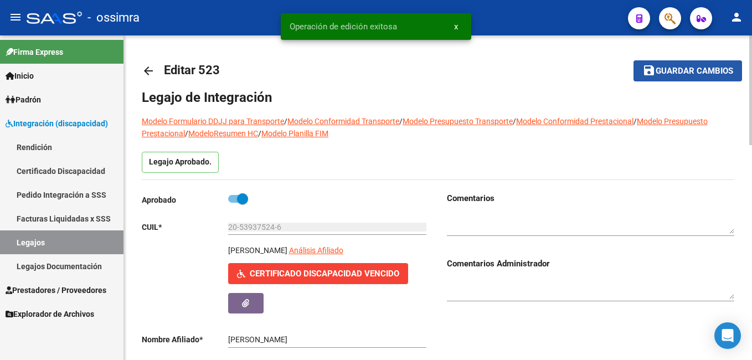
click at [696, 65] on button "save Guardar cambios" at bounding box center [688, 70] width 109 height 21
click at [696, 65] on button "save Guardar cambios" at bounding box center [680, 70] width 123 height 21
